Goal: Go to known website: Access a specific website the user already knows

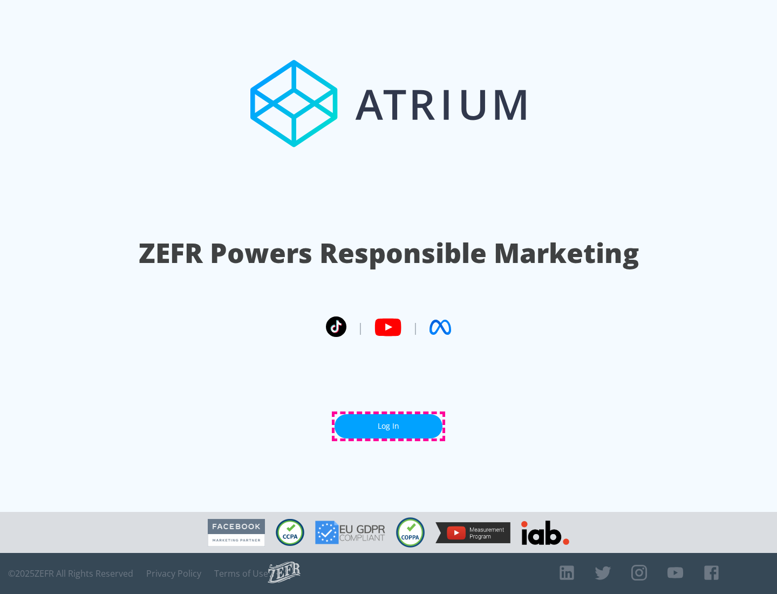
click at [389, 426] on link "Log In" at bounding box center [389, 426] width 108 height 24
